Goal: Check status

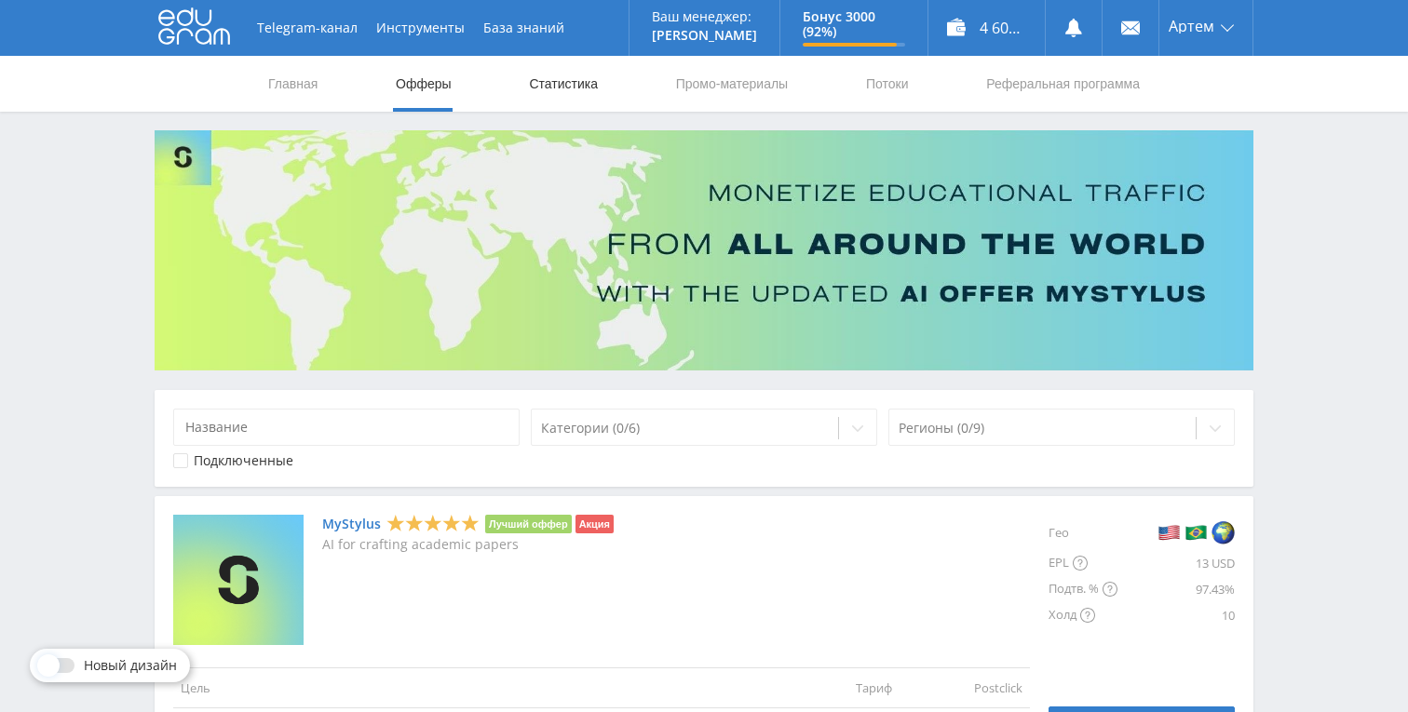
click at [565, 88] on link "Статистика" at bounding box center [563, 84] width 73 height 56
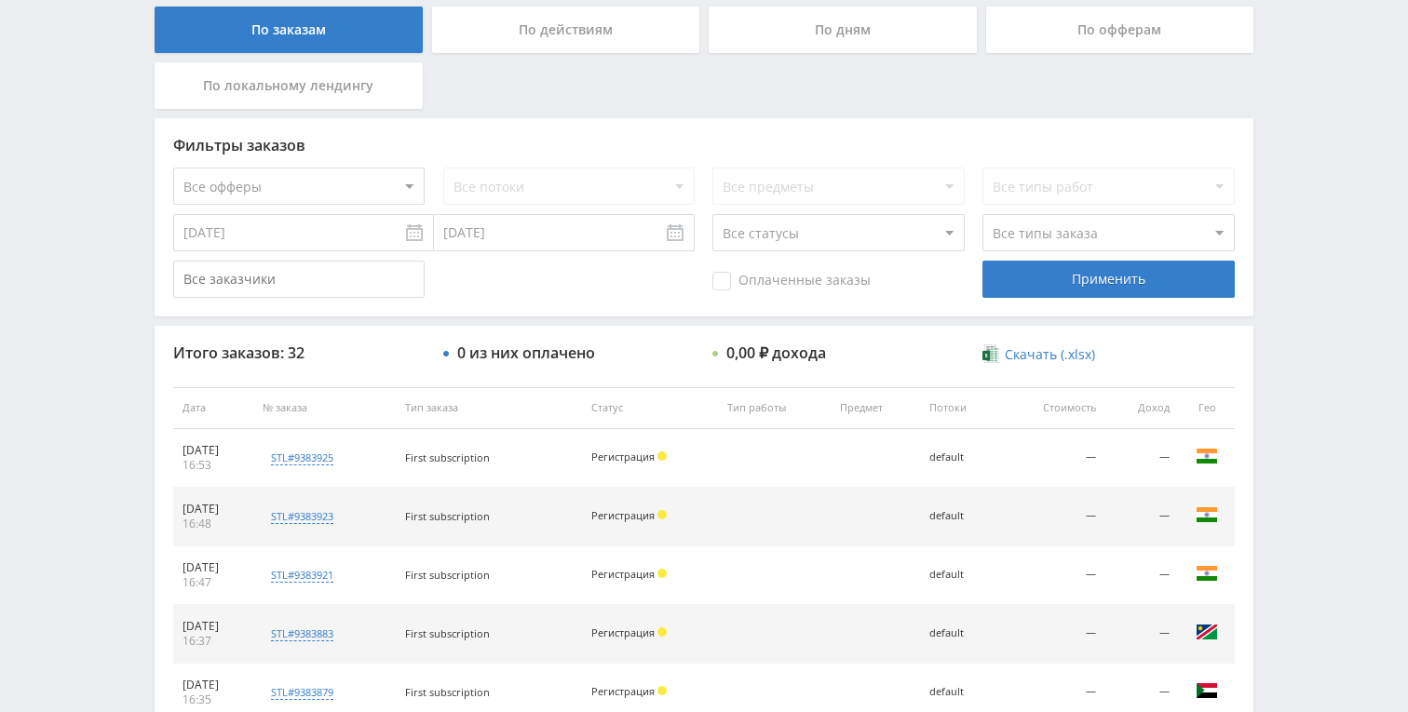
scroll to position [338, 0]
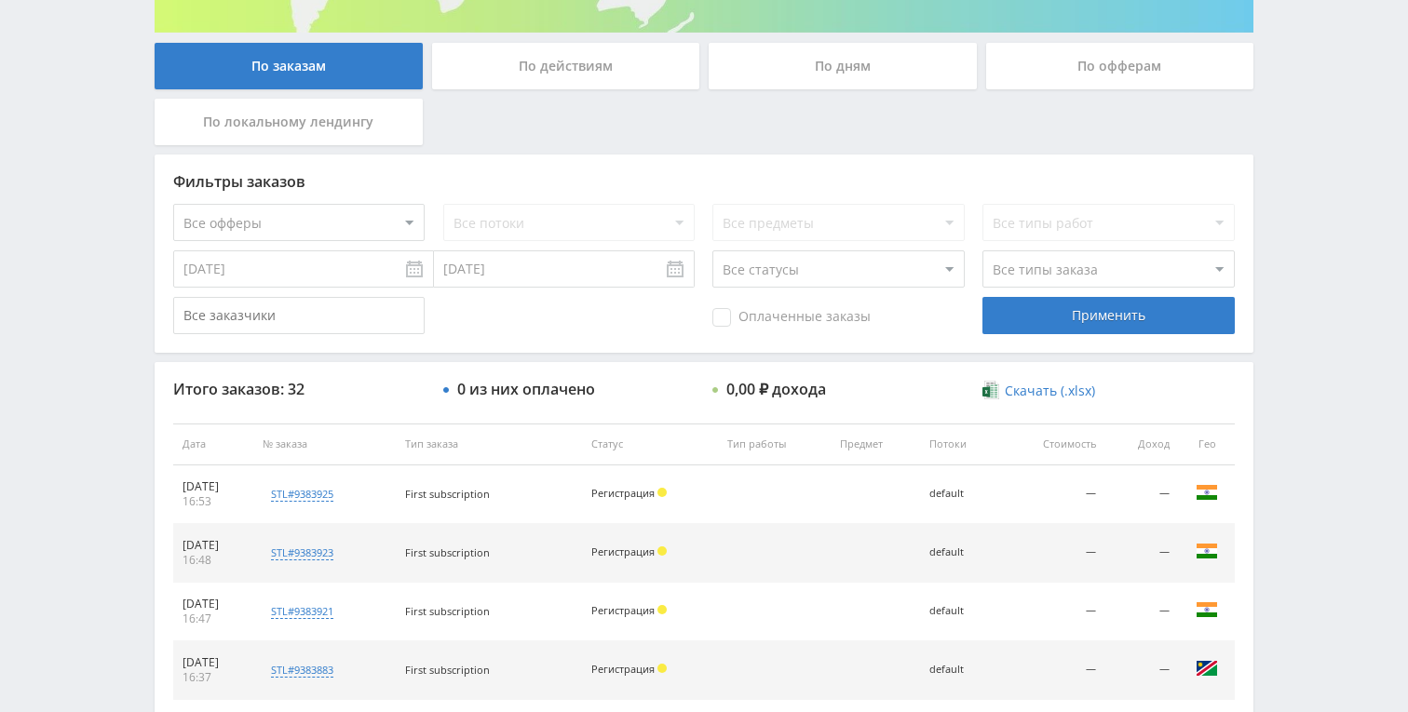
click at [563, 211] on div "Все потоки" at bounding box center [568, 222] width 251 height 37
click at [401, 150] on div "По заказам По действиям По дням По офферам По локальному лендингу Фильтры заказ…" at bounding box center [704, 583] width 1099 height 1080
select select "339"
click at [1099, 319] on div "Применить" at bounding box center [1107, 315] width 251 height 37
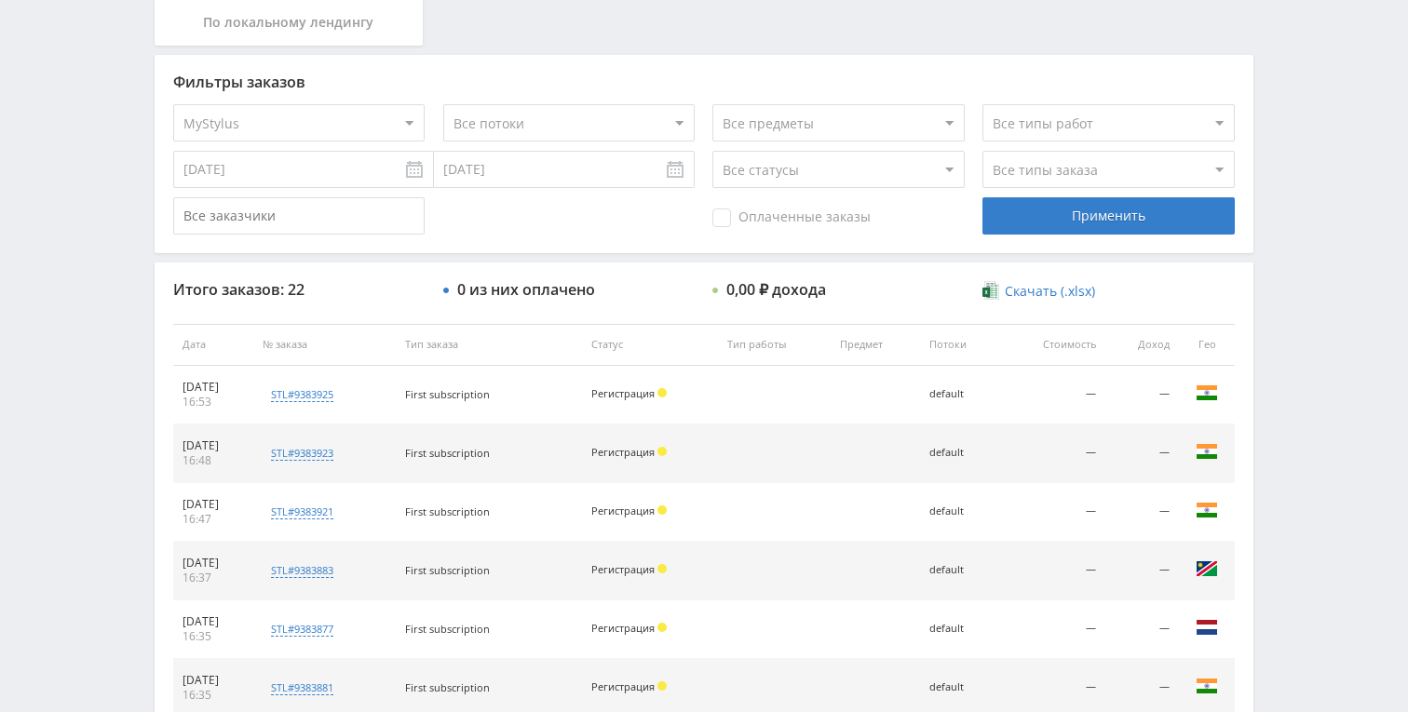
scroll to position [427, 0]
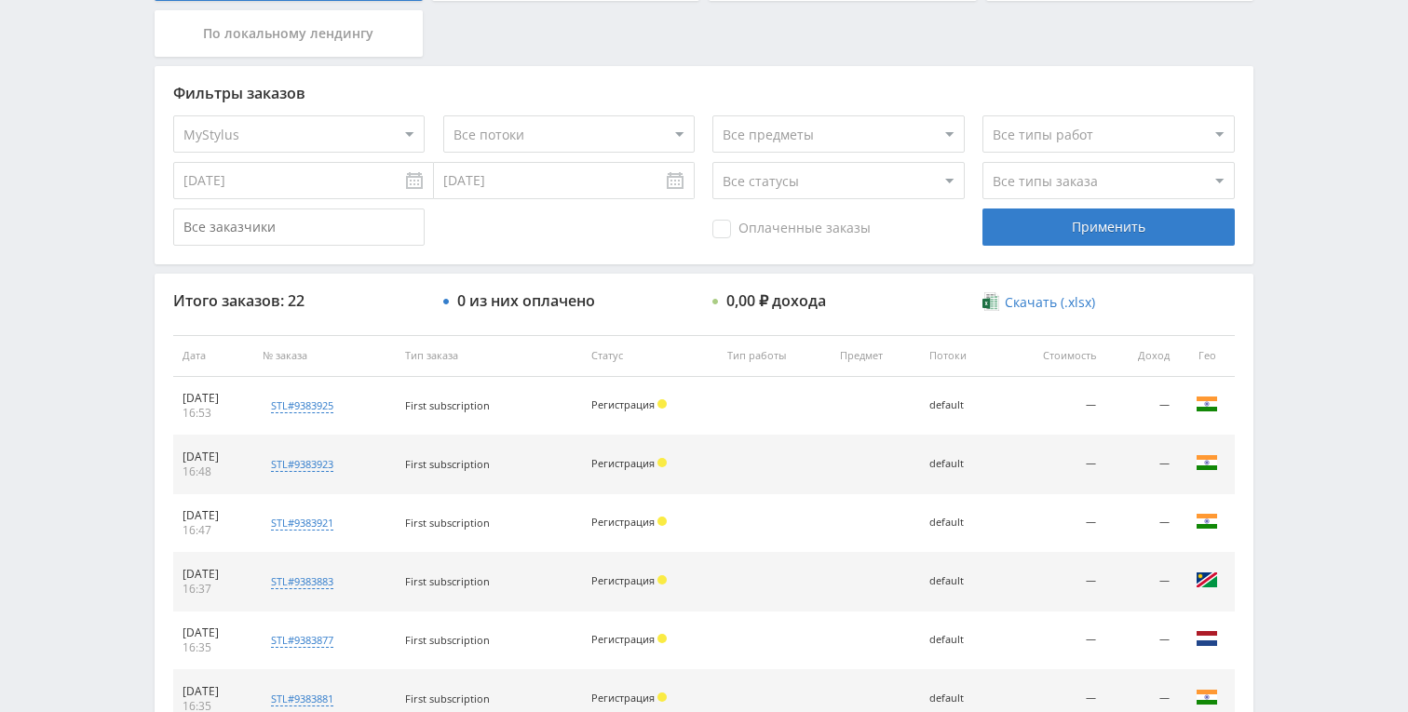
click at [644, 55] on div "По заказам По действиям По дням По офферам По локальному лендингу Фильтры заказ…" at bounding box center [704, 494] width 1099 height 1080
click at [1025, 183] on select "Все типы заказа [PERSON_NAME] Новый заказ" at bounding box center [1107, 180] width 251 height 37
click at [878, 97] on div "Фильтры заказов Все офферы MyStylus MyStylus - Revshare Кампус AI Studybay Авто…" at bounding box center [704, 165] width 1099 height 198
select select "3"
click at [1044, 215] on div "Применить" at bounding box center [1107, 227] width 251 height 37
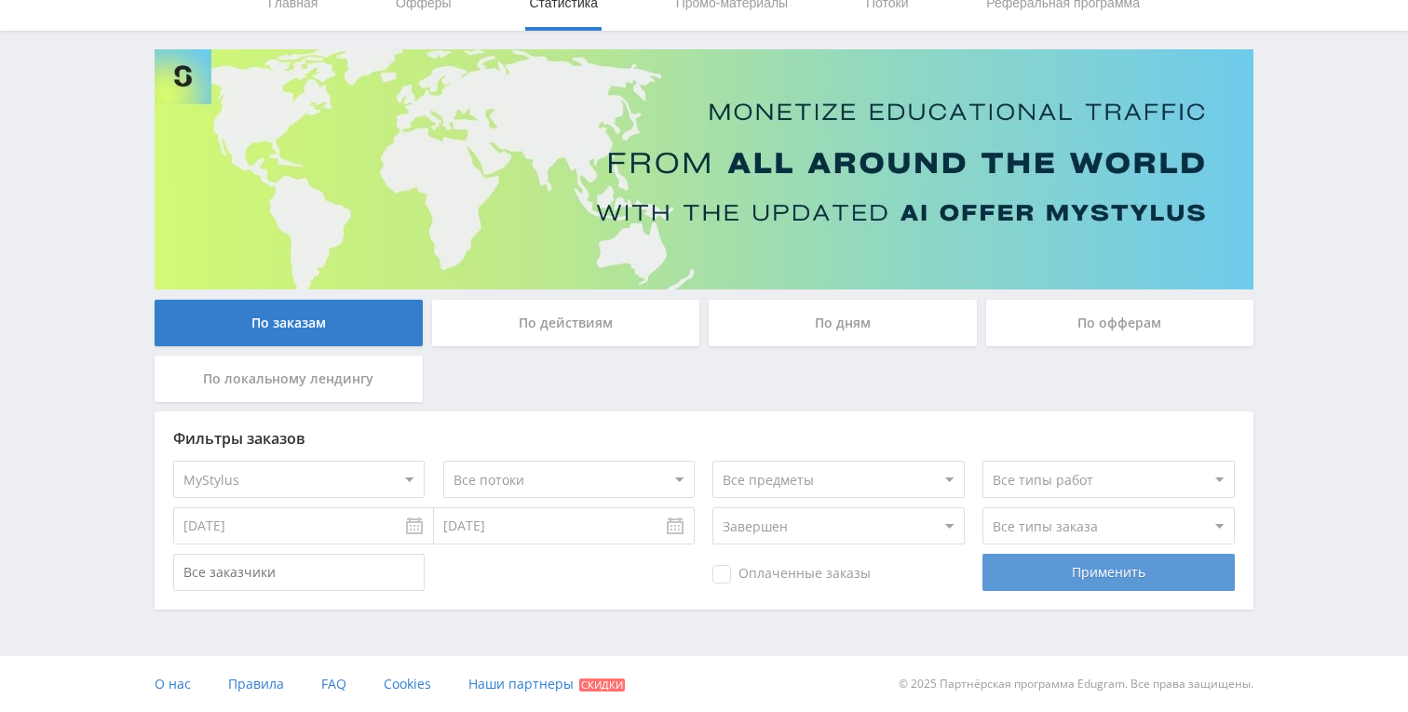
scroll to position [81, 0]
